Goal: Information Seeking & Learning: Learn about a topic

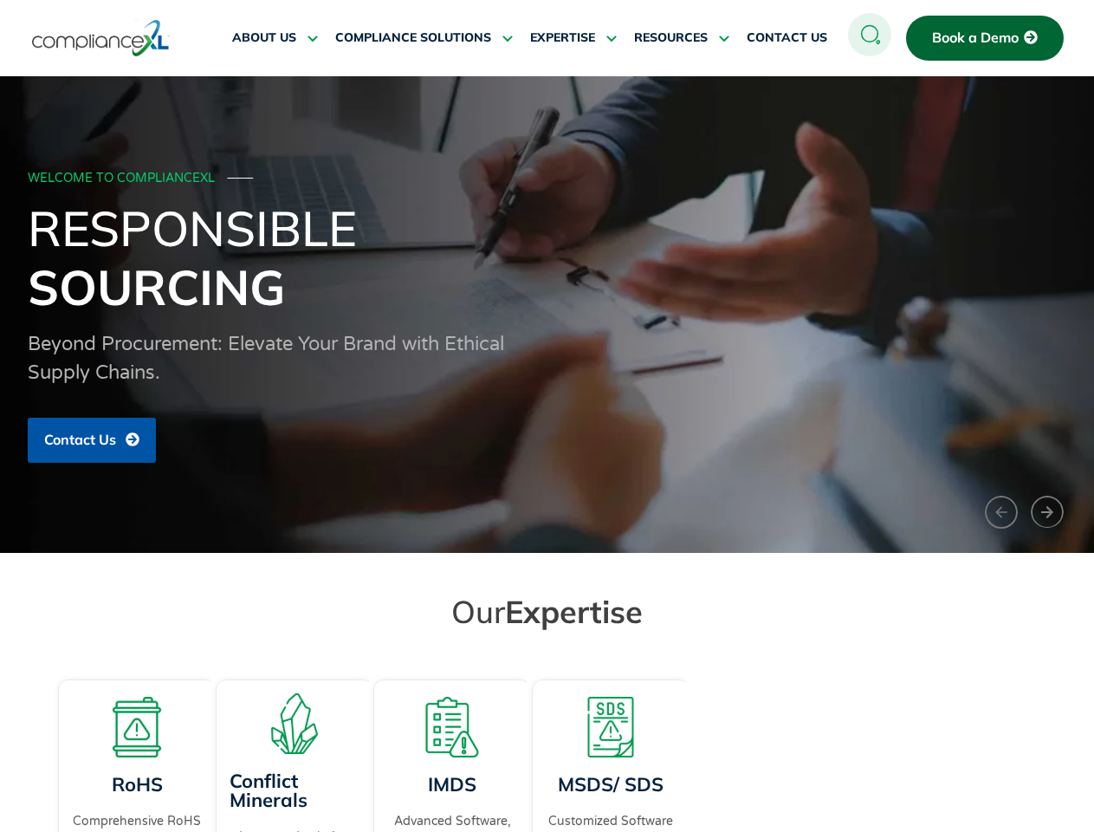
click at [682, 38] on span "RESOURCES" at bounding box center [671, 38] width 74 height 16
click at [547, 315] on h1 "Responsible Sourcing" at bounding box center [548, 257] width 1040 height 118
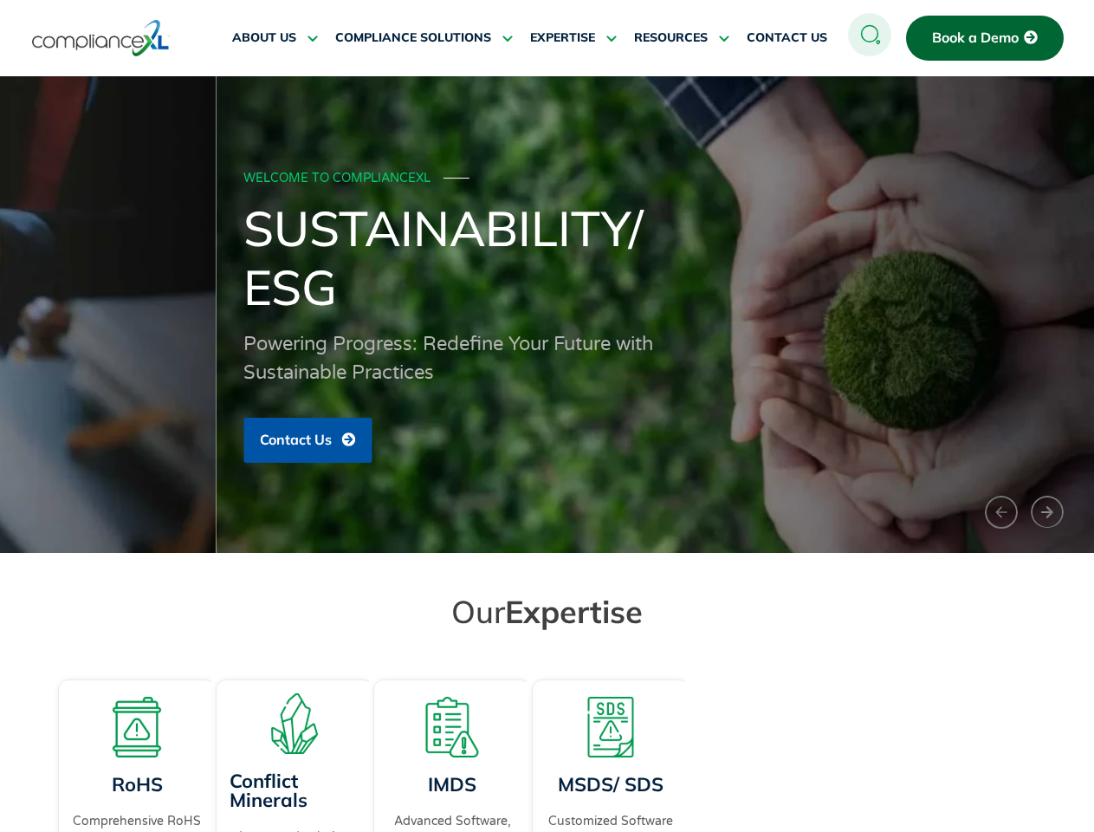
click at [547, 315] on h1 "Sustainability/ ESG" at bounding box center [763, 257] width 1040 height 118
